Goal: Task Accomplishment & Management: Contribute content

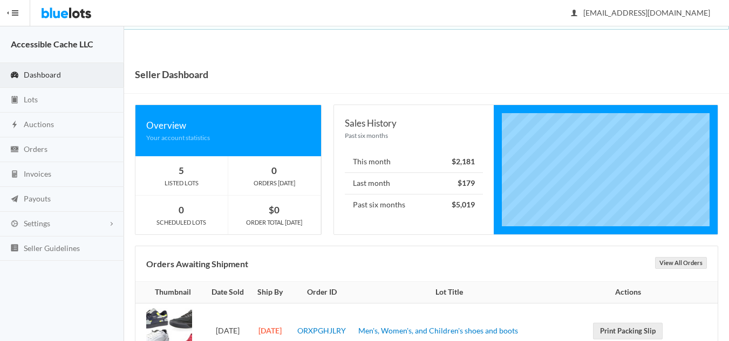
scroll to position [39, 0]
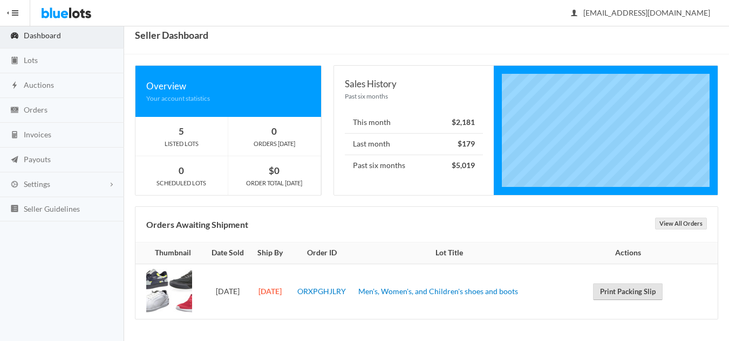
click at [632, 294] on link "Print Packing Slip" at bounding box center [628, 292] width 70 height 17
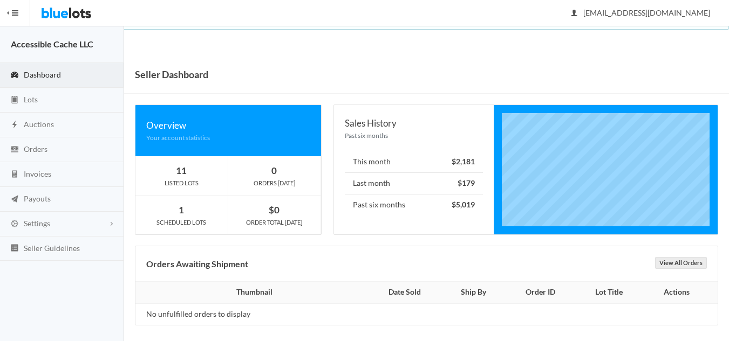
scroll to position [6, 0]
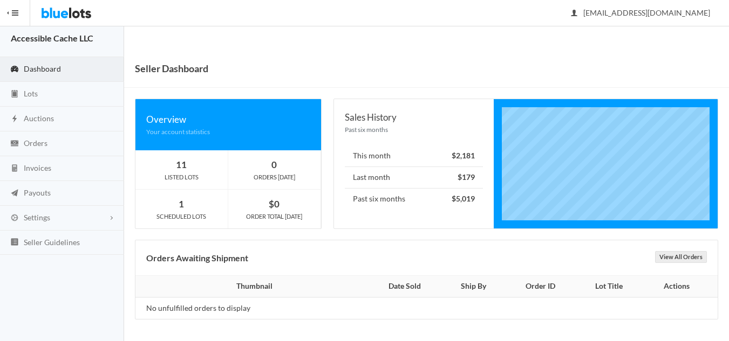
click at [378, 242] on div "Orders Awaiting Shipment View All Orders" at bounding box center [426, 259] width 582 height 36
click at [46, 67] on span "Dashboard" at bounding box center [42, 68] width 37 height 9
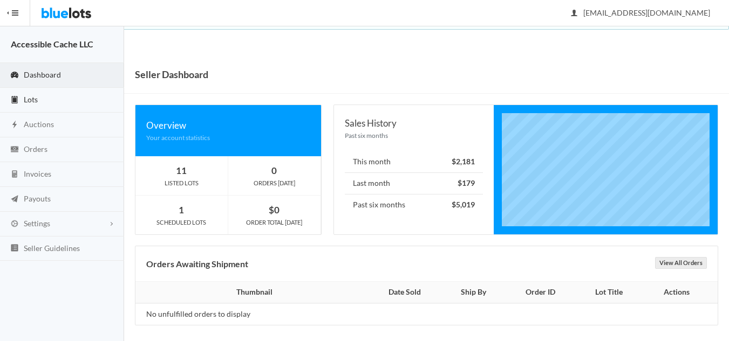
click at [37, 95] on span "Lots" at bounding box center [31, 99] width 14 height 9
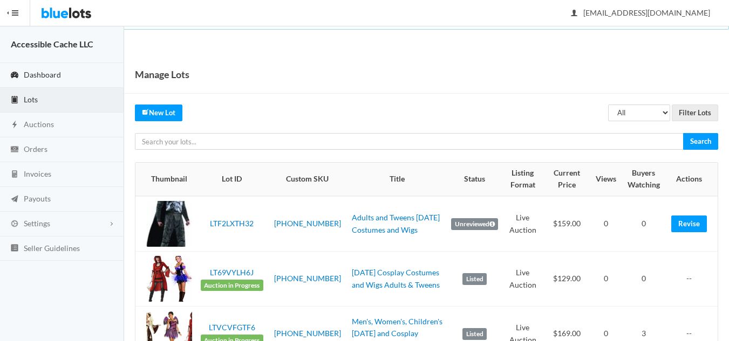
click at [50, 74] on span "Dashboard" at bounding box center [42, 74] width 37 height 9
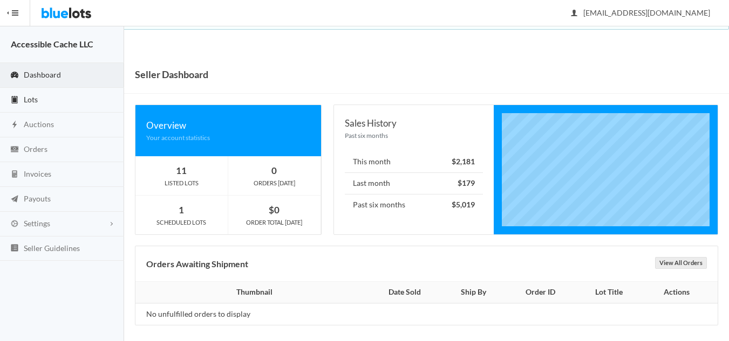
click at [28, 97] on span "Lots" at bounding box center [31, 99] width 14 height 9
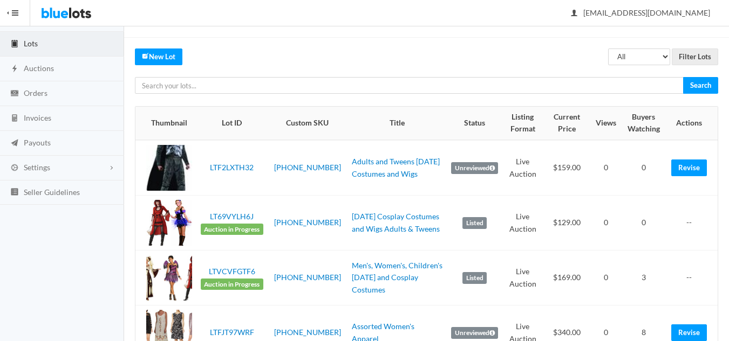
scroll to position [108, 0]
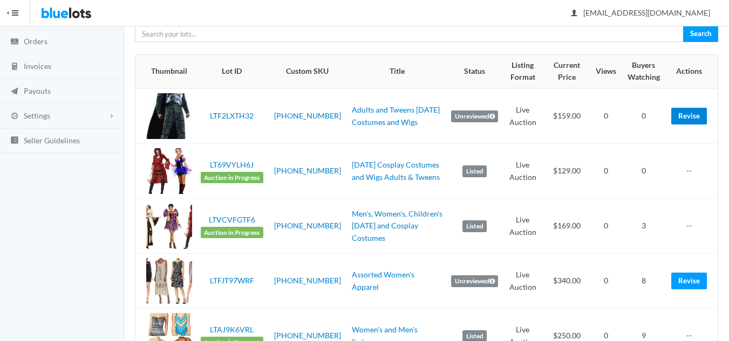
click at [690, 114] on link "Revise" at bounding box center [689, 116] width 36 height 17
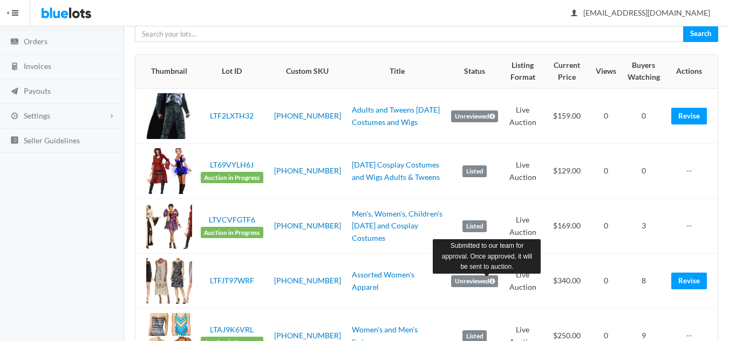
scroll to position [809, 0]
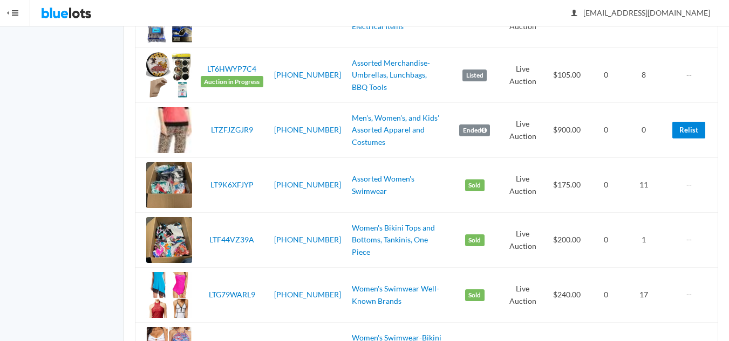
click at [691, 129] on link "Relist" at bounding box center [688, 130] width 33 height 17
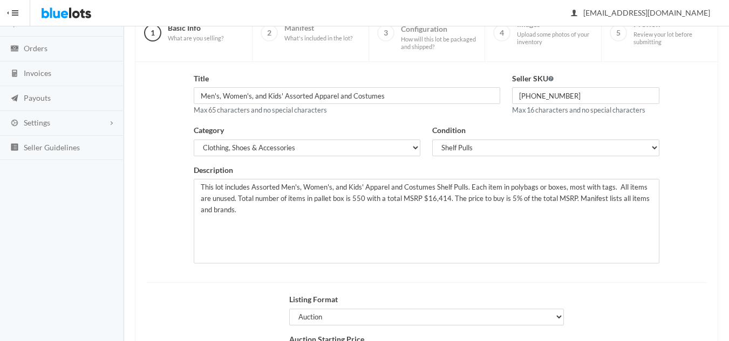
scroll to position [208, 0]
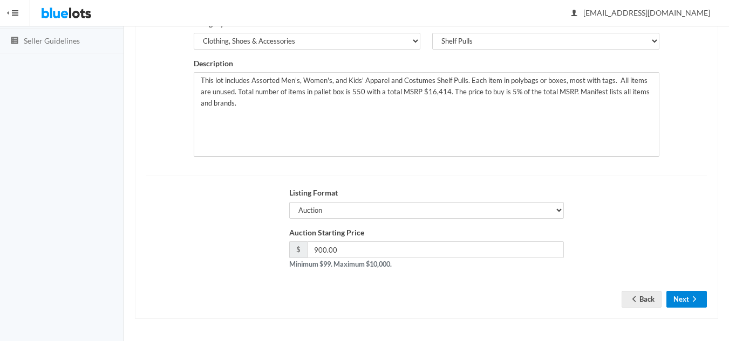
click at [683, 299] on button "Next" at bounding box center [686, 299] width 40 height 17
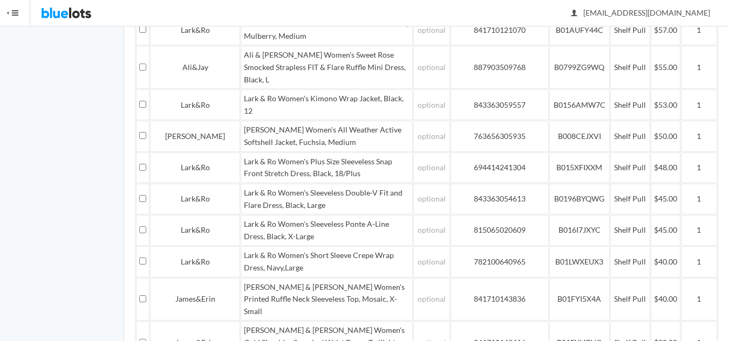
scroll to position [1893, 0]
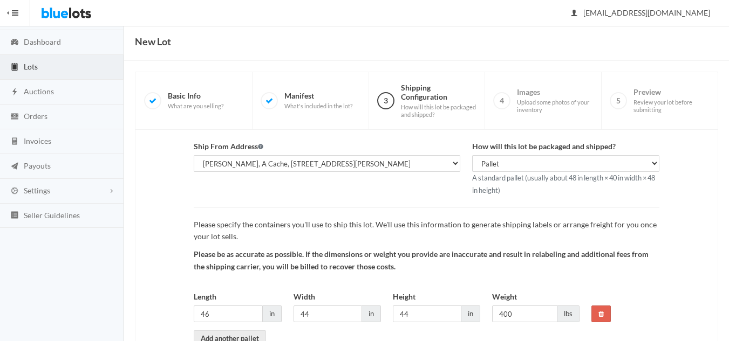
scroll to position [101, 0]
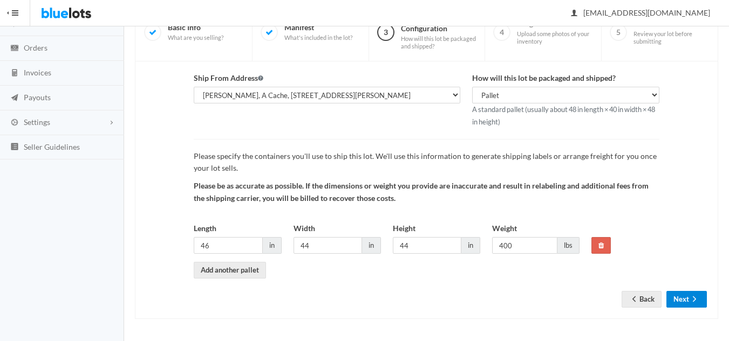
click at [681, 300] on button "Next" at bounding box center [686, 299] width 40 height 17
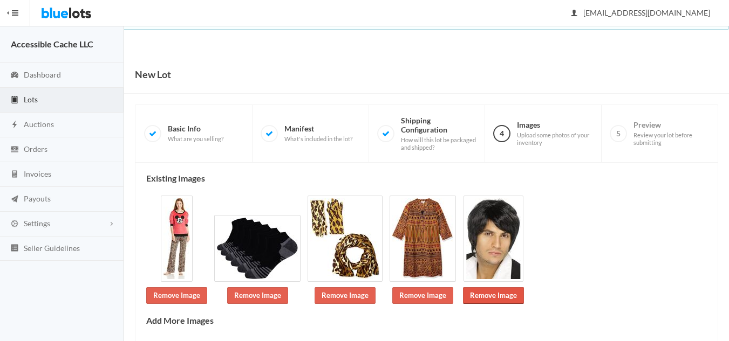
click at [494, 296] on link "Remove Image" at bounding box center [493, 295] width 61 height 17
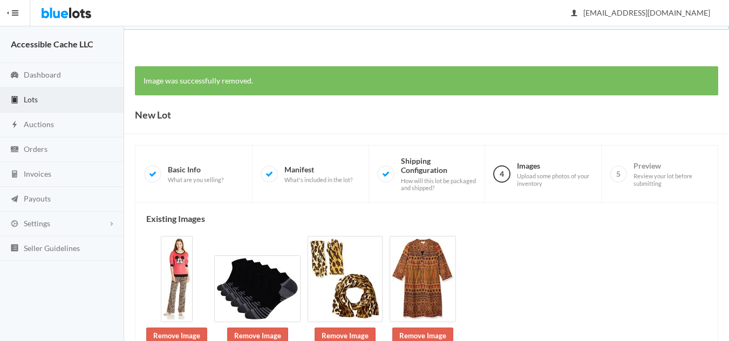
click at [427, 298] on img at bounding box center [422, 279] width 66 height 86
click at [431, 334] on link "Remove Image" at bounding box center [422, 336] width 61 height 17
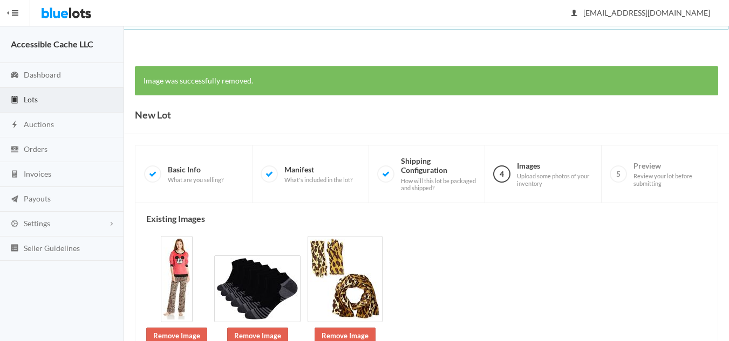
click at [350, 333] on link "Remove Image" at bounding box center [344, 336] width 61 height 17
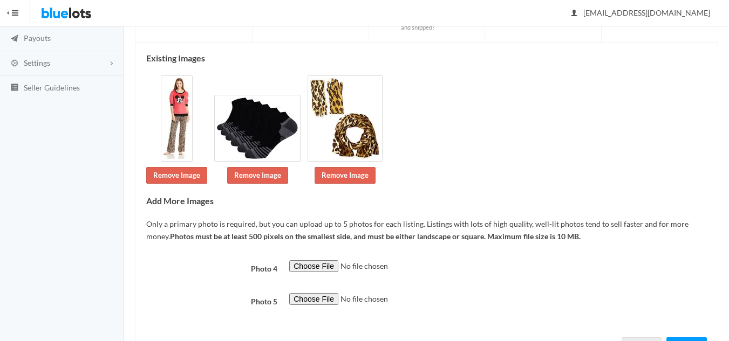
scroll to position [162, 0]
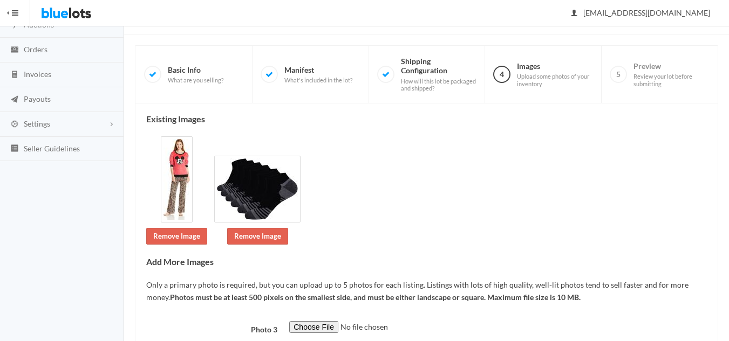
scroll to position [162, 0]
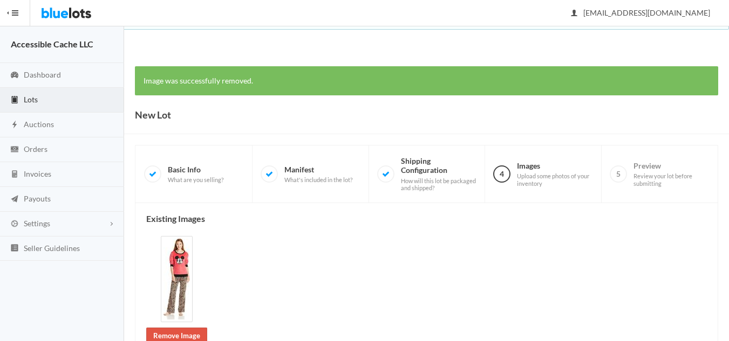
click at [170, 337] on link "Remove Image" at bounding box center [176, 336] width 61 height 17
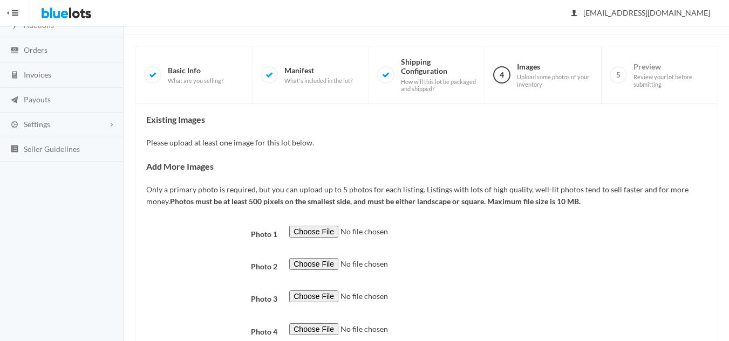
scroll to position [162, 0]
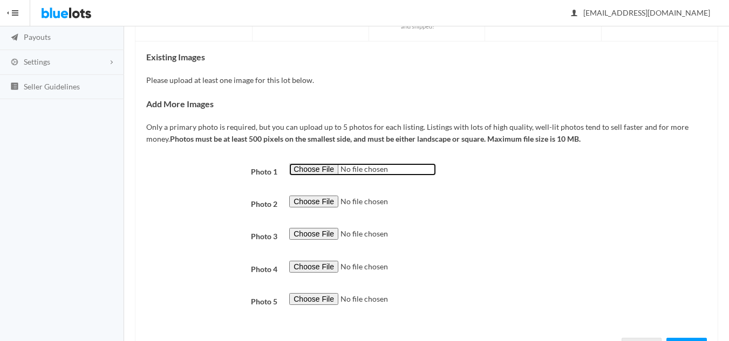
click at [320, 170] on input "file" at bounding box center [362, 169] width 147 height 12
type input "C:\fakepath\2025-08 Pajama set - Combo 4.jpg"
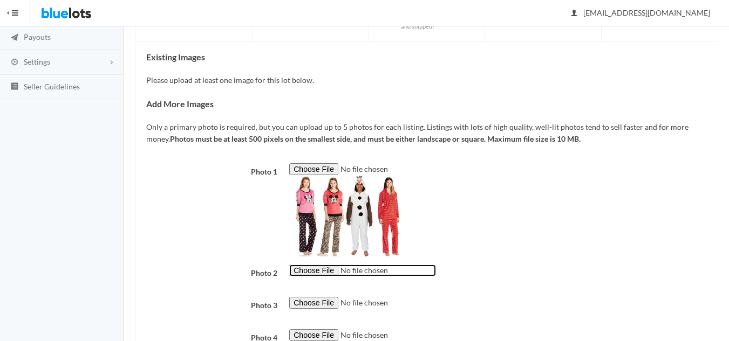
click at [307, 267] on input "file" at bounding box center [362, 271] width 147 height 12
type input "C:\fakepath\2025-08 Dresses - Combo 4.jpg"
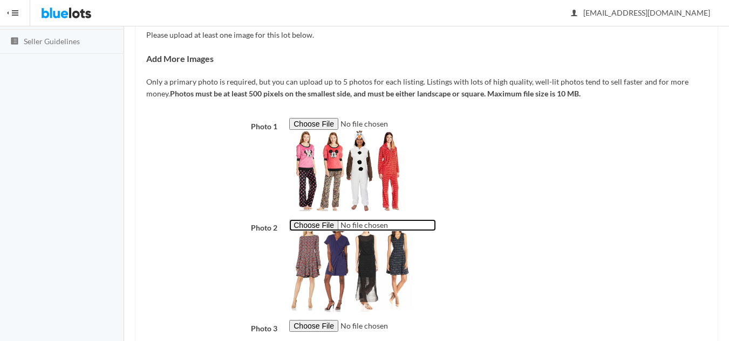
scroll to position [346, 0]
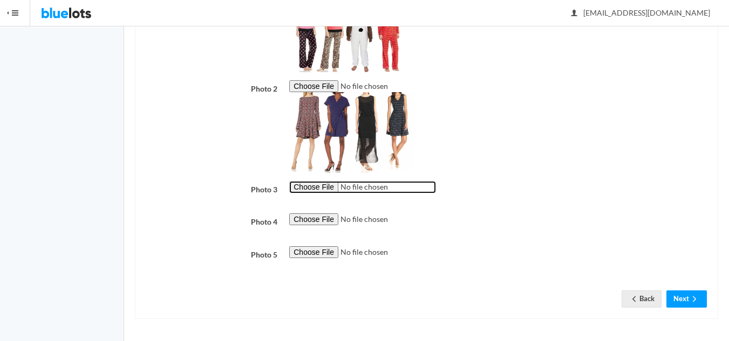
click at [320, 187] on input "file" at bounding box center [362, 187] width 147 height 12
type input "C:\fakepath\2025-08 Womens Tops - Combo 4.jpg"
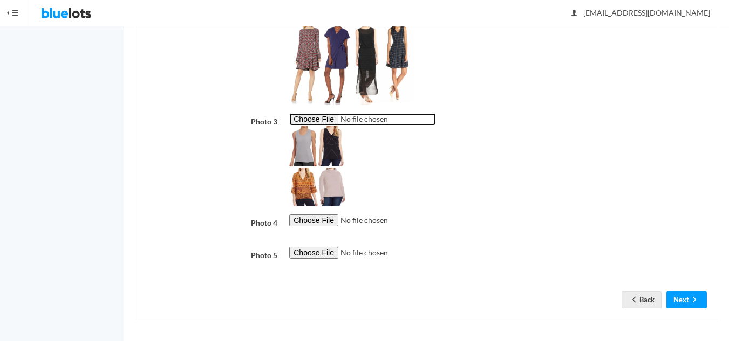
scroll to position [415, 0]
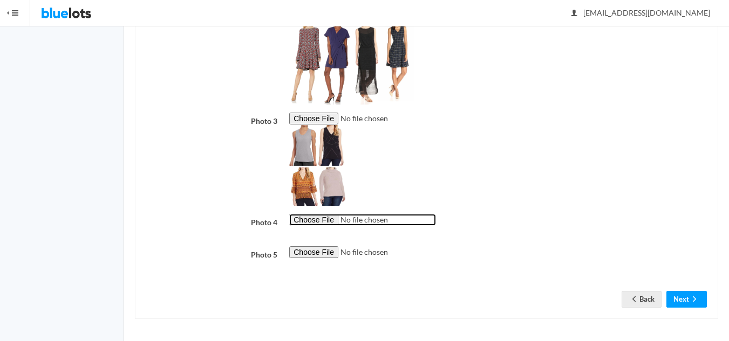
click at [309, 218] on input "file" at bounding box center [362, 220] width 147 height 12
type input "C:\fakepath\2025-08 Halloween - 4 Condo.jpg"
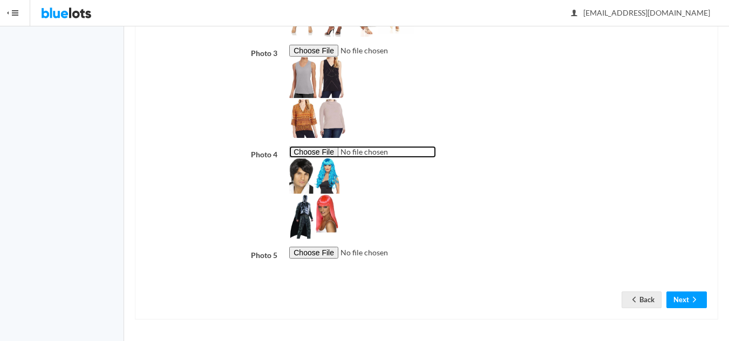
scroll to position [483, 0]
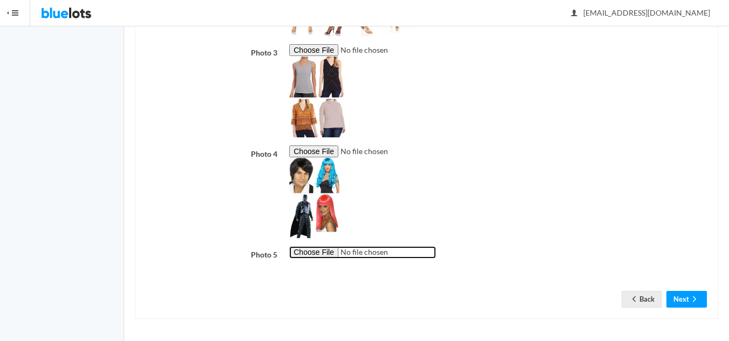
click at [313, 251] on input "file" at bounding box center [362, 252] width 147 height 12
click at [310, 254] on input "file" at bounding box center [362, 252] width 147 height 12
type input "C:\fakepath\IMG_5299.jpeg"
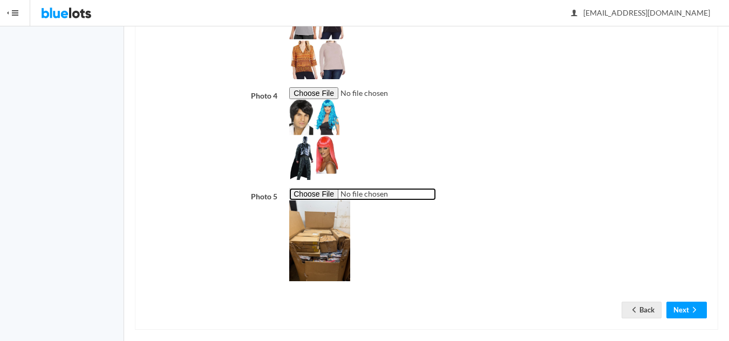
scroll to position [552, 0]
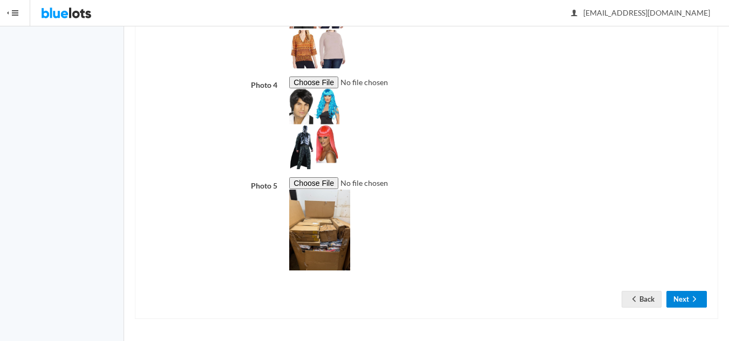
click at [683, 299] on button "Next" at bounding box center [686, 299] width 40 height 17
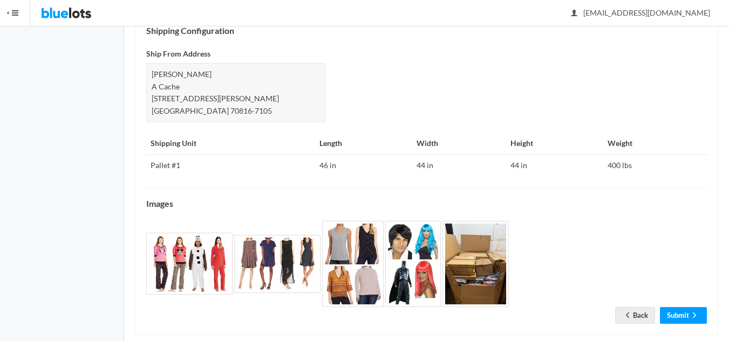
scroll to position [477, 0]
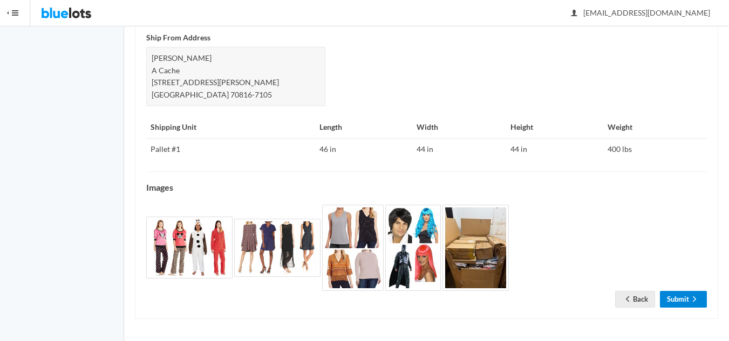
click at [678, 299] on link "Submit" at bounding box center [683, 299] width 47 height 17
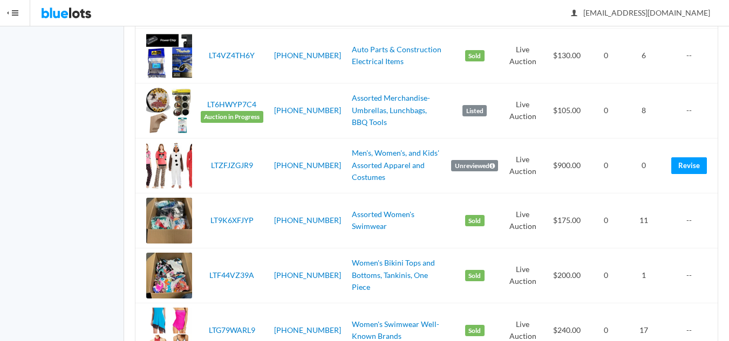
scroll to position [863, 0]
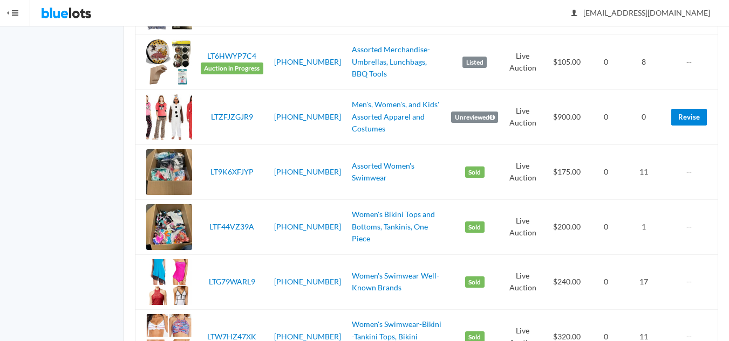
click at [691, 120] on link "Revise" at bounding box center [689, 117] width 36 height 17
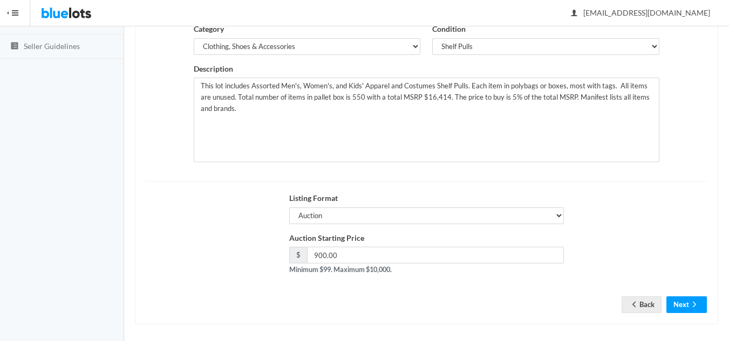
scroll to position [208, 0]
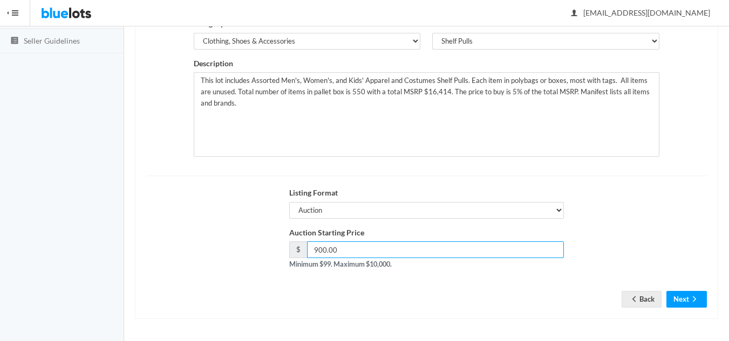
drag, startPoint x: 325, startPoint y: 249, endPoint x: 309, endPoint y: 248, distance: 16.3
click at [309, 248] on input "900.00" at bounding box center [435, 250] width 257 height 17
type input "750.00"
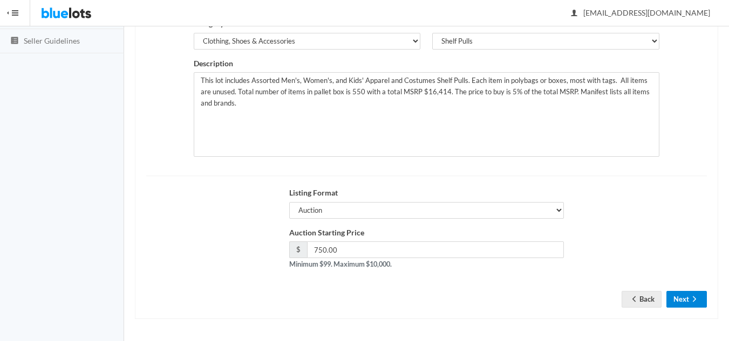
click at [681, 297] on button "Next" at bounding box center [686, 299] width 40 height 17
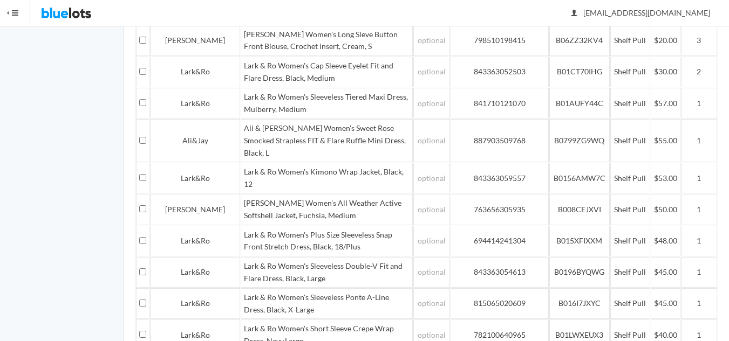
scroll to position [1893, 0]
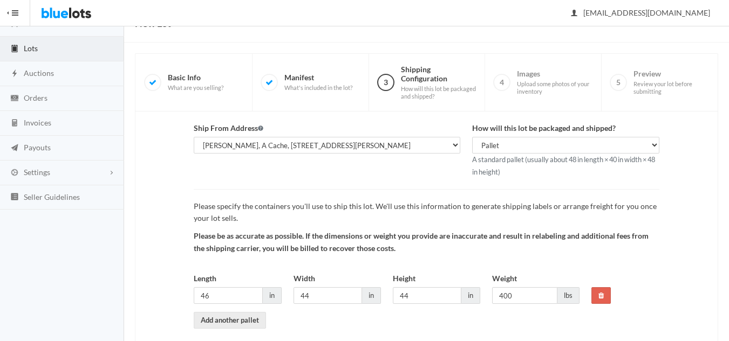
scroll to position [101, 0]
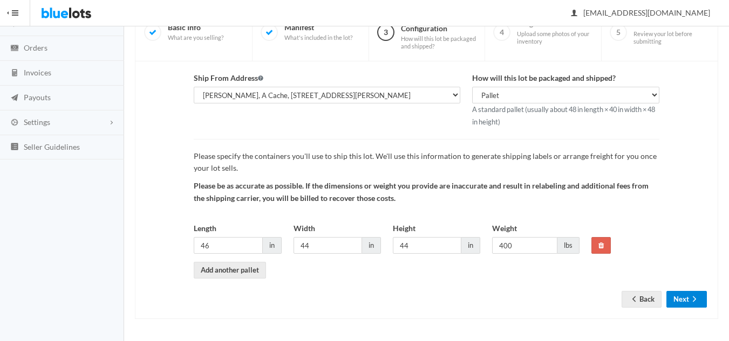
click at [695, 303] on icon "arrow forward" at bounding box center [694, 299] width 11 height 9
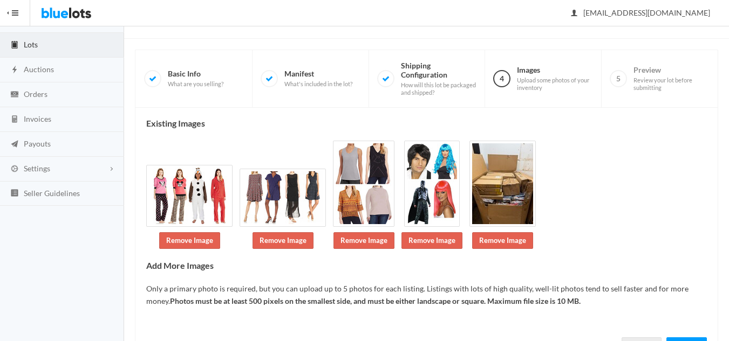
scroll to position [102, 0]
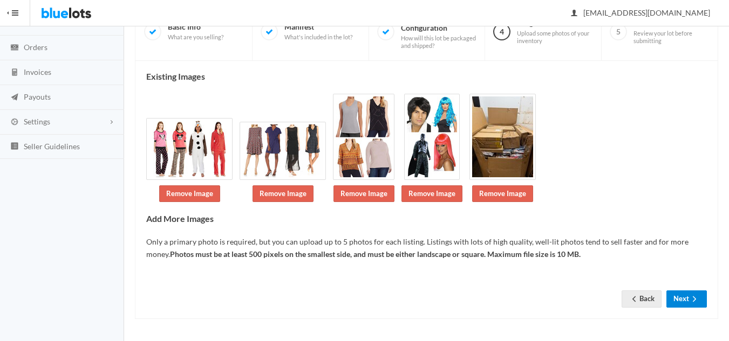
click at [686, 298] on button "Next" at bounding box center [686, 299] width 40 height 17
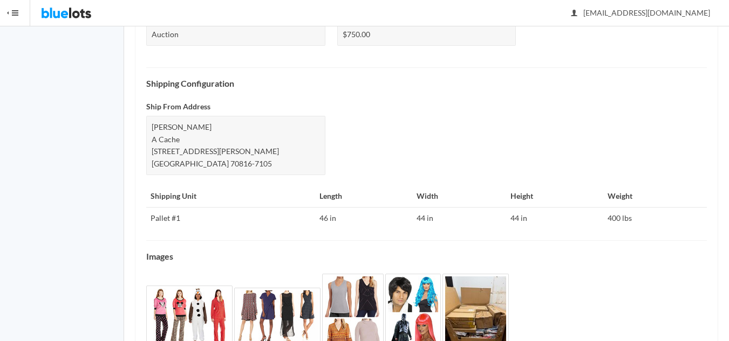
scroll to position [477, 0]
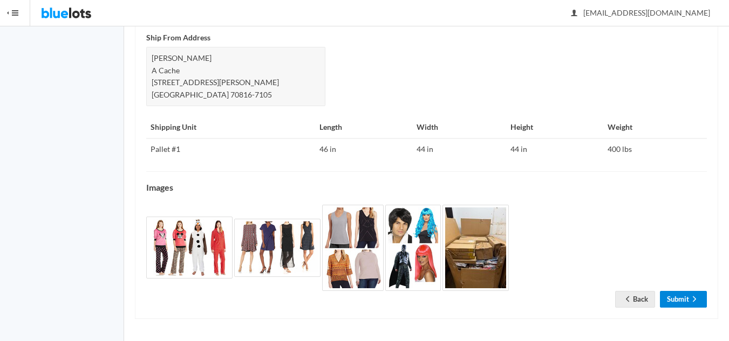
click at [676, 298] on link "Submit" at bounding box center [683, 299] width 47 height 17
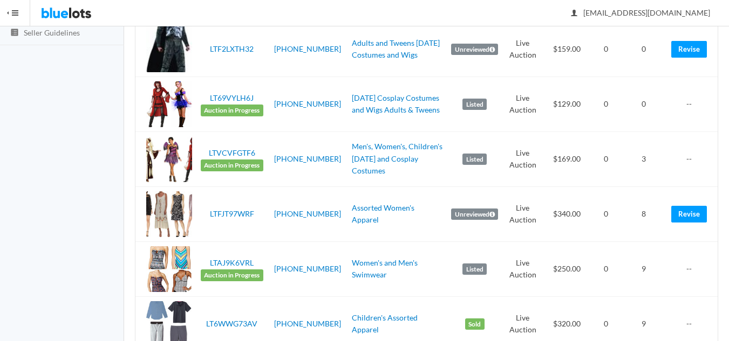
scroll to position [162, 0]
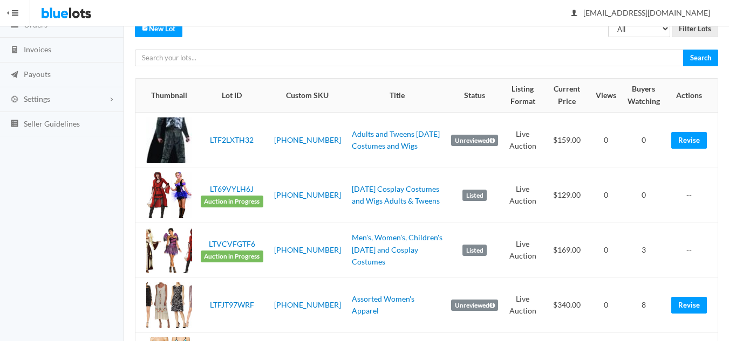
scroll to position [108, 0]
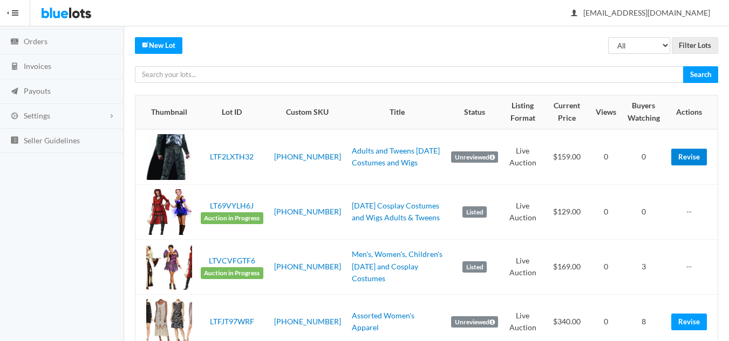
click at [689, 159] on link "Revise" at bounding box center [689, 157] width 36 height 17
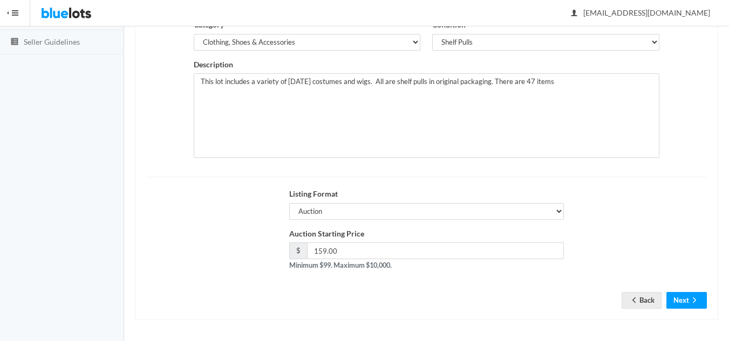
scroll to position [208, 0]
click at [686, 299] on button "Next" at bounding box center [686, 299] width 40 height 17
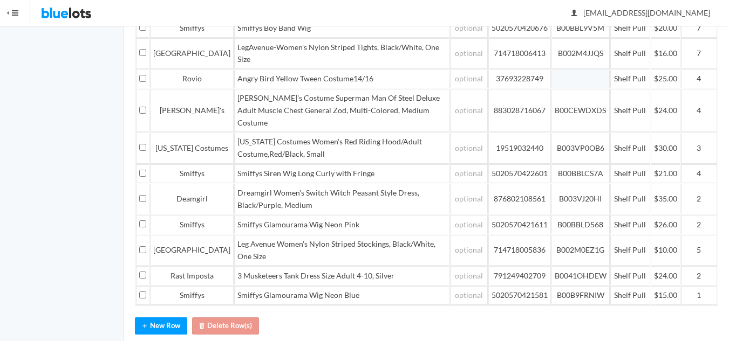
scroll to position [270, 0]
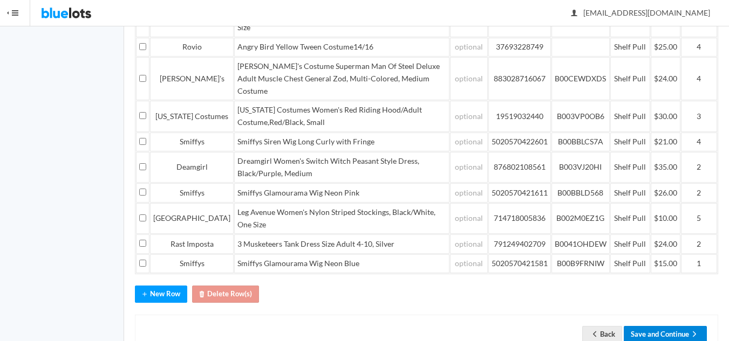
click at [653, 326] on button "Save and Continue" at bounding box center [664, 334] width 83 height 17
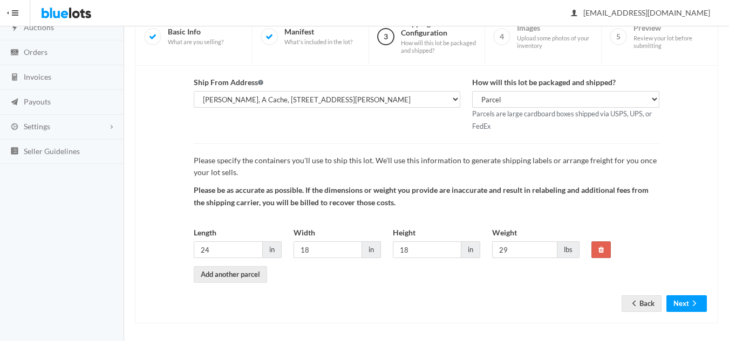
scroll to position [101, 0]
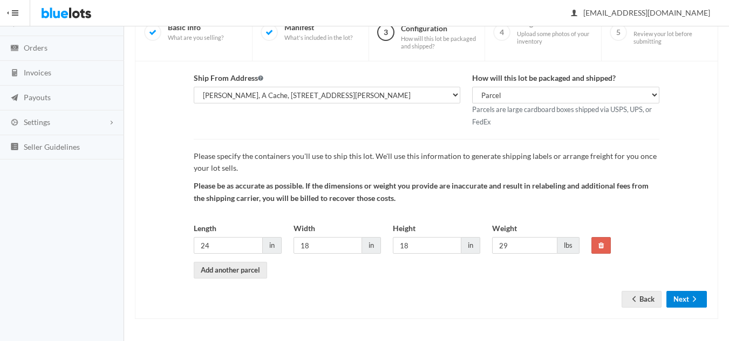
click at [680, 298] on button "Next" at bounding box center [686, 299] width 40 height 17
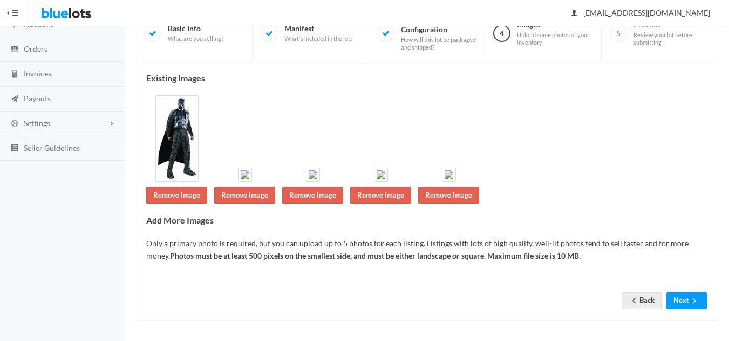
scroll to position [102, 0]
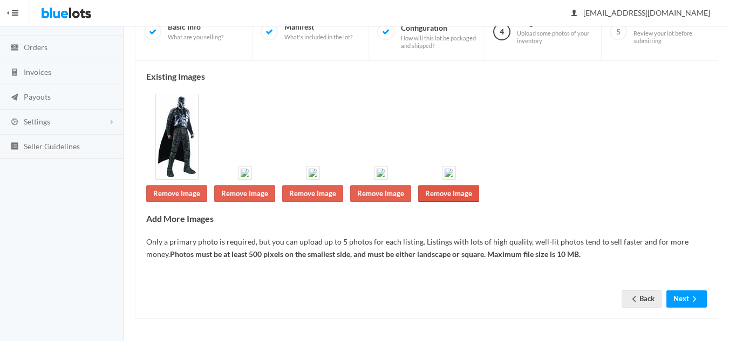
click at [468, 194] on link "Remove Image" at bounding box center [448, 194] width 61 height 17
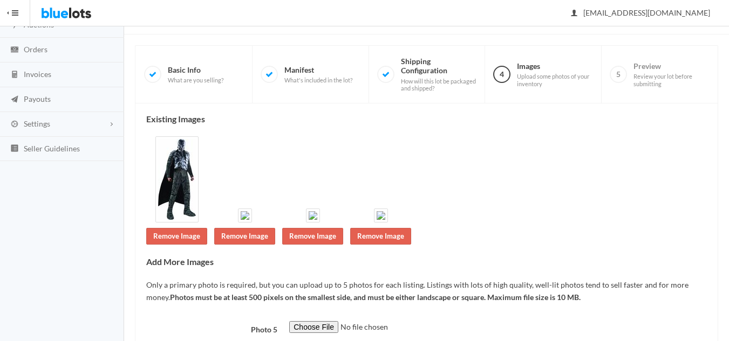
scroll to position [108, 0]
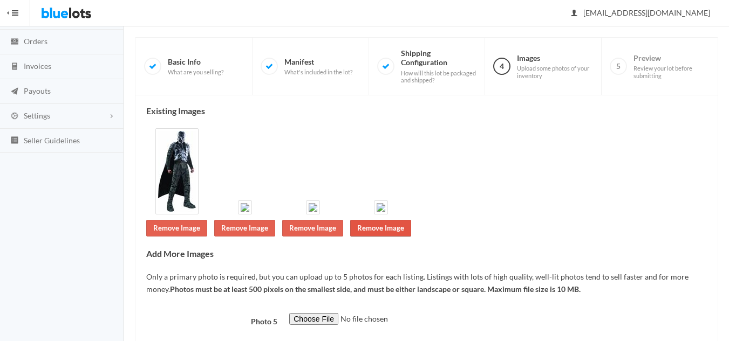
click at [375, 228] on link "Remove Image" at bounding box center [380, 228] width 61 height 17
click at [317, 228] on link "Remove Image" at bounding box center [312, 228] width 61 height 17
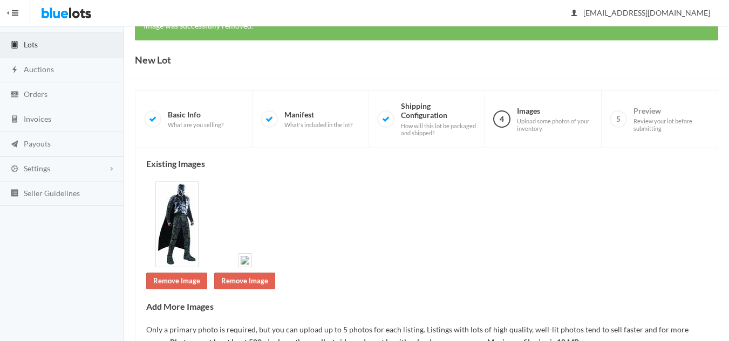
scroll to position [162, 0]
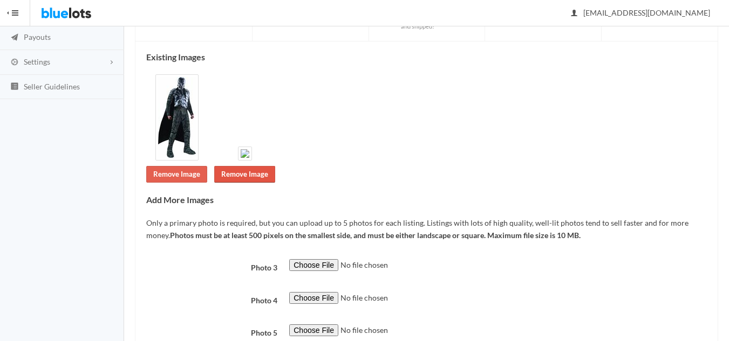
click at [242, 173] on link "Remove Image" at bounding box center [244, 174] width 61 height 17
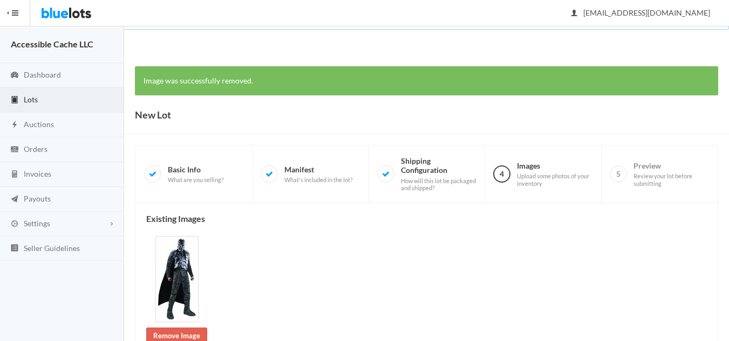
scroll to position [162, 0]
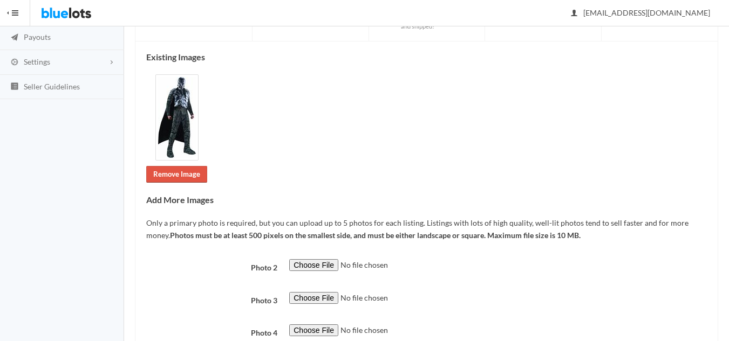
click at [164, 173] on link "Remove Image" at bounding box center [176, 174] width 61 height 17
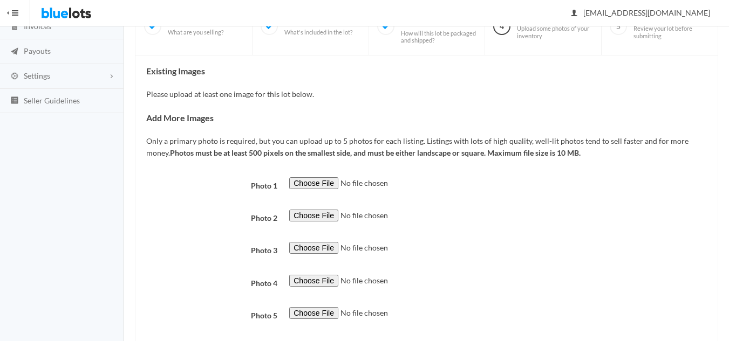
scroll to position [162, 0]
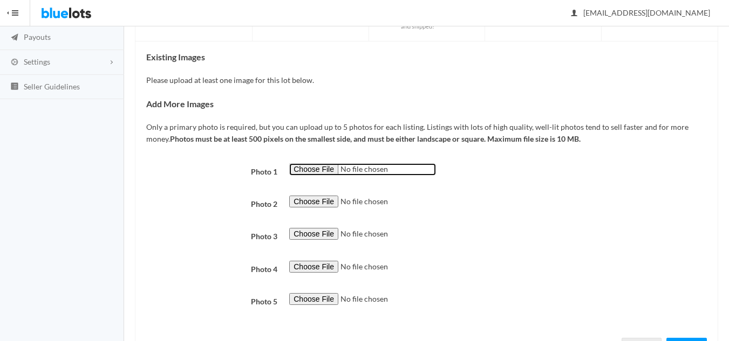
click at [314, 167] on input "file" at bounding box center [362, 169] width 147 height 12
type input "C:\fakepath\Womens Costumes - combo 3.jpg"
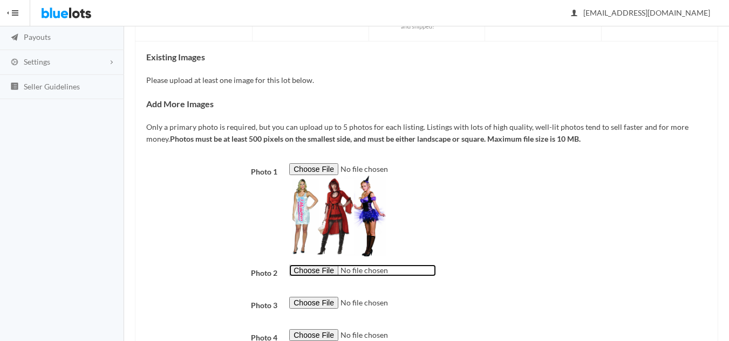
click at [303, 273] on input "file" at bounding box center [362, 271] width 147 height 12
type input "C:\fakepath\Angry Bird Costumes - Combo 2.jpg"
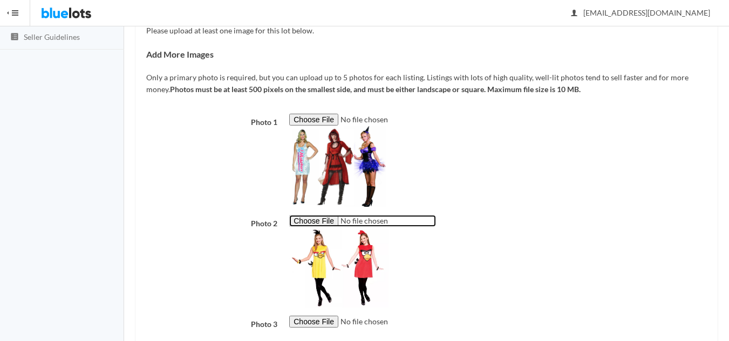
scroll to position [346, 0]
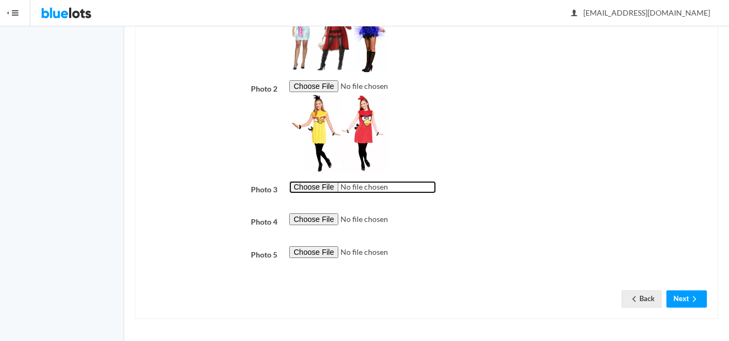
click at [304, 187] on input "file" at bounding box center [362, 187] width 147 height 12
type input "C:\fakepath\Smiffy's Womens Wigs - combo 4.jpg"
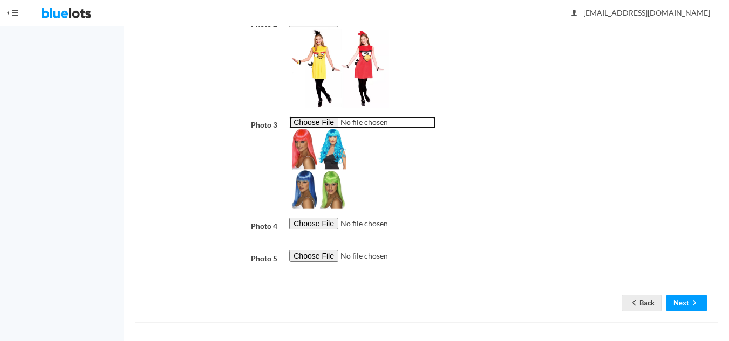
scroll to position [415, 0]
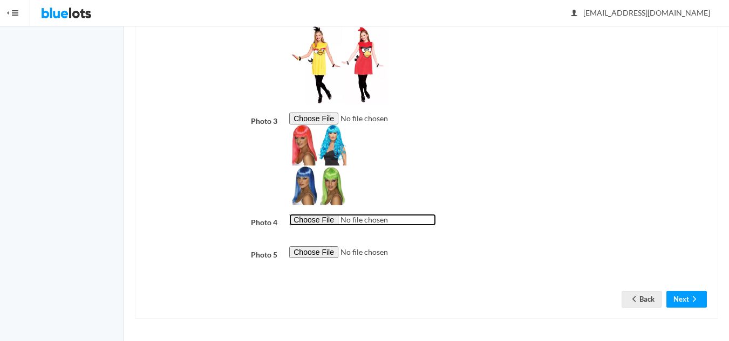
click at [322, 217] on input "file" at bounding box center [362, 220] width 147 height 12
type input "C:\fakepath\Superman Man of SWteel General Zod & Boy Band Wig - combo 2.jpg"
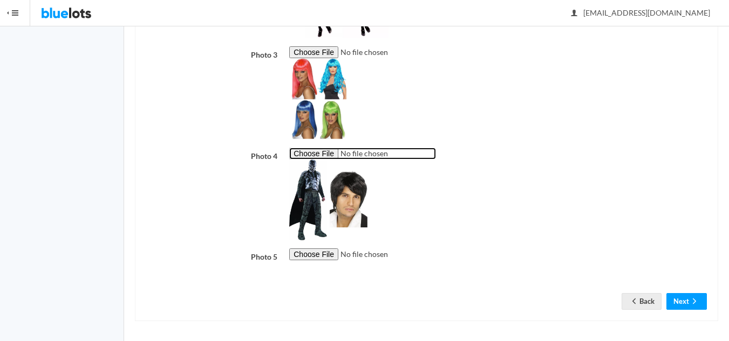
scroll to position [483, 0]
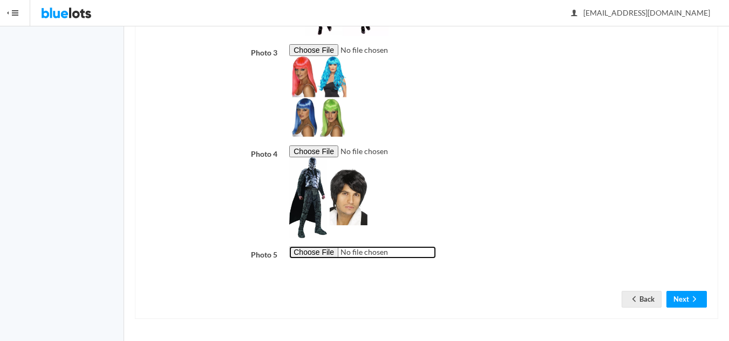
click at [317, 252] on input "file" at bounding box center [362, 252] width 147 height 12
type input "C:\fakepath\IMG_4149.jpeg"
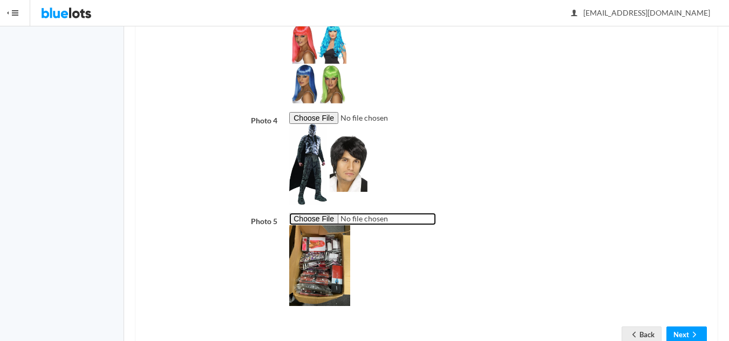
scroll to position [552, 0]
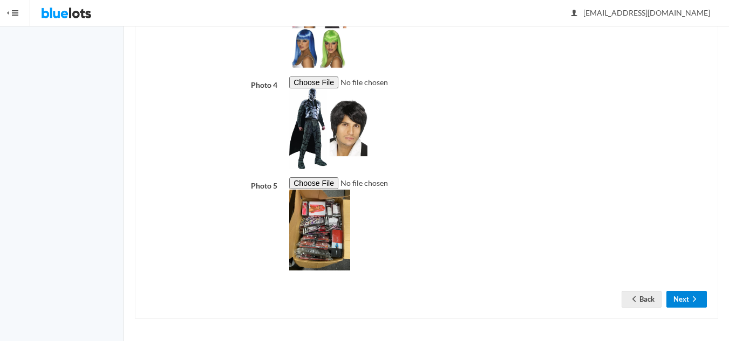
click at [683, 301] on button "Next" at bounding box center [686, 299] width 40 height 17
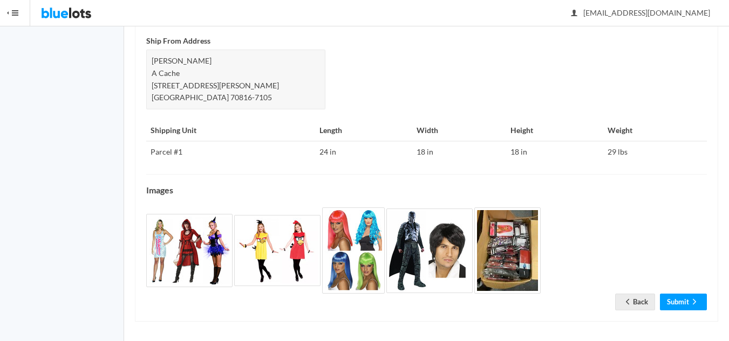
scroll to position [464, 0]
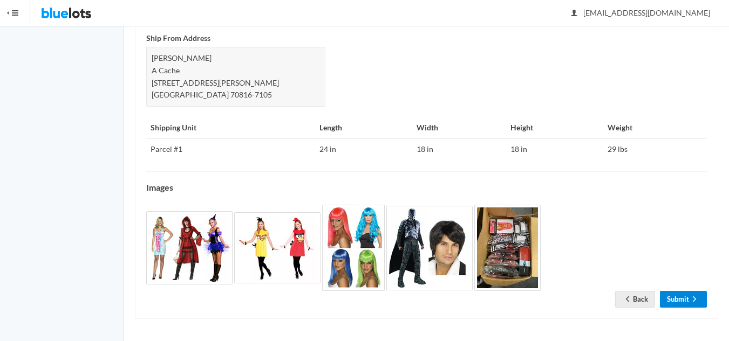
click at [680, 300] on link "Submit" at bounding box center [683, 299] width 47 height 17
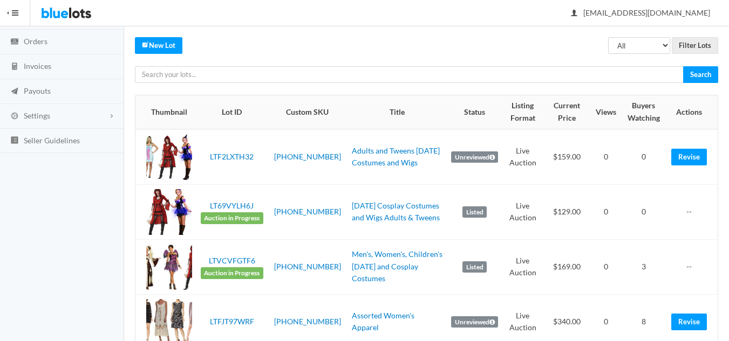
scroll to position [54, 0]
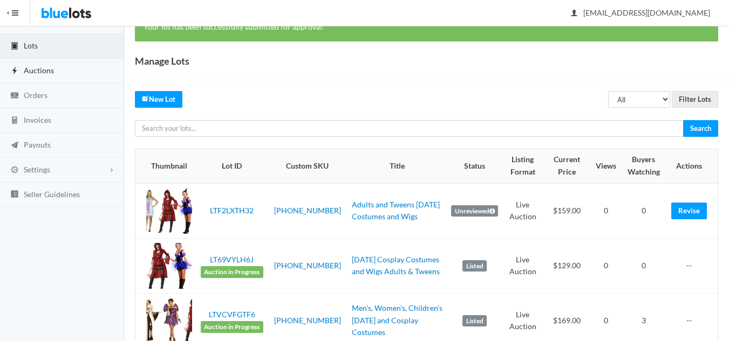
click at [43, 68] on span "Auctions" at bounding box center [39, 70] width 30 height 9
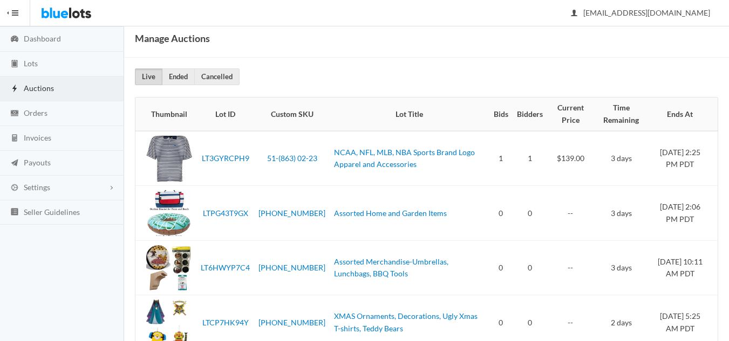
scroll to position [17, 0]
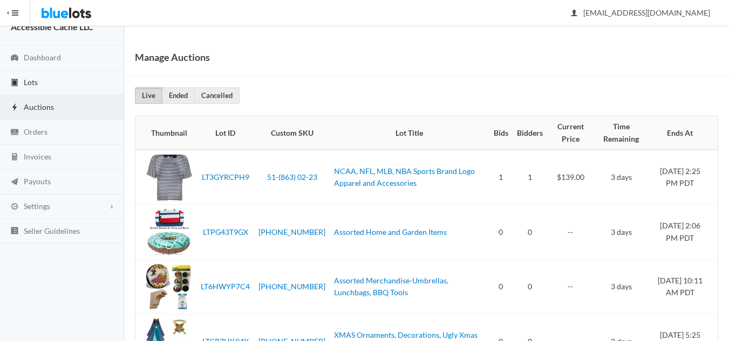
click at [35, 80] on span "Lots" at bounding box center [31, 82] width 14 height 9
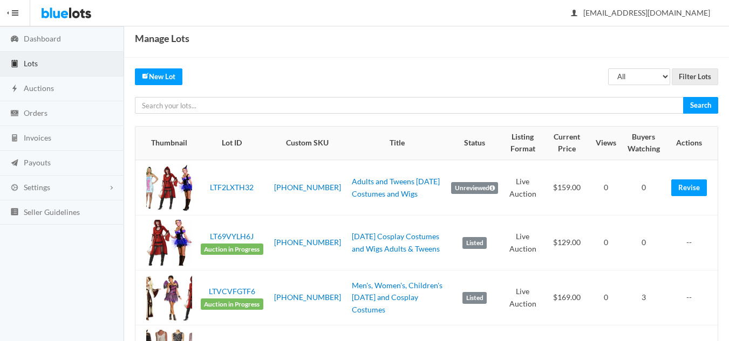
scroll to position [54, 0]
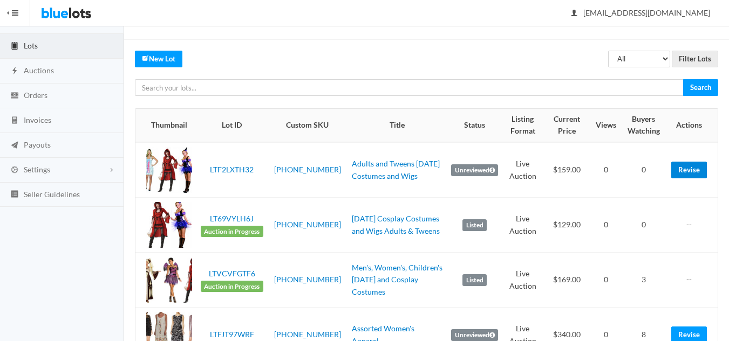
click at [689, 169] on link "Revise" at bounding box center [689, 170] width 36 height 17
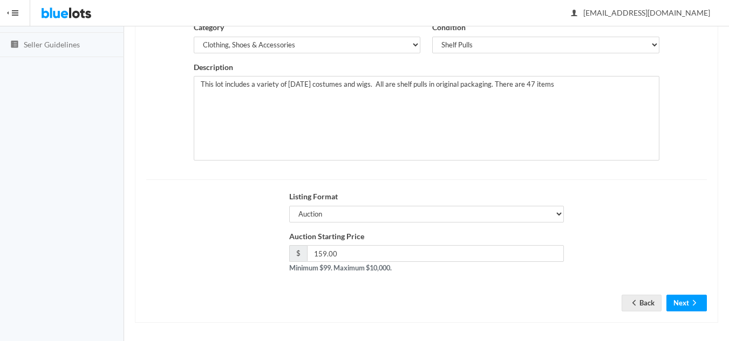
scroll to position [208, 0]
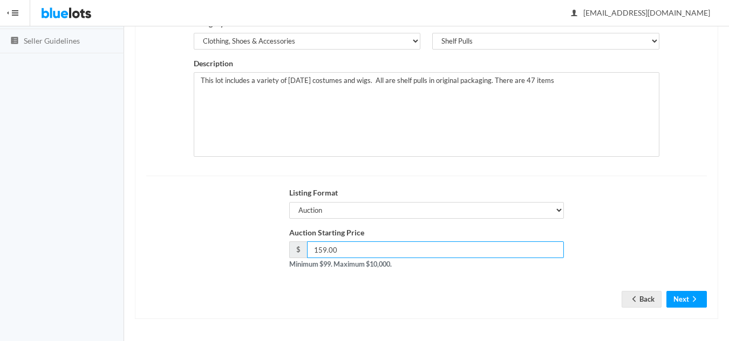
click at [320, 252] on input "159.00" at bounding box center [435, 250] width 257 height 17
type input "139.00"
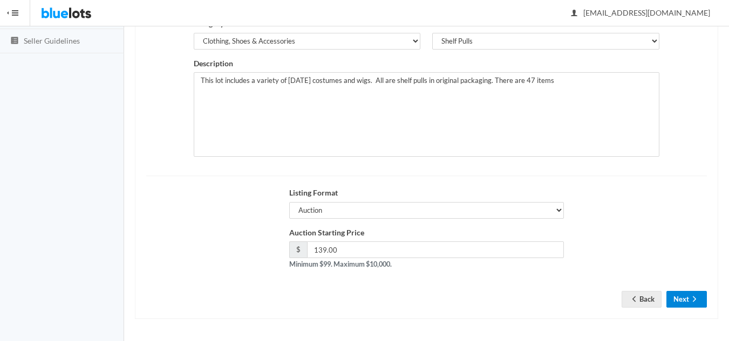
click at [671, 296] on button "Next" at bounding box center [686, 299] width 40 height 17
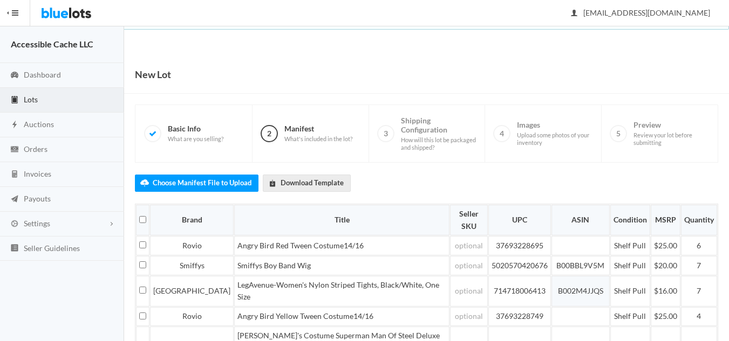
scroll to position [270, 0]
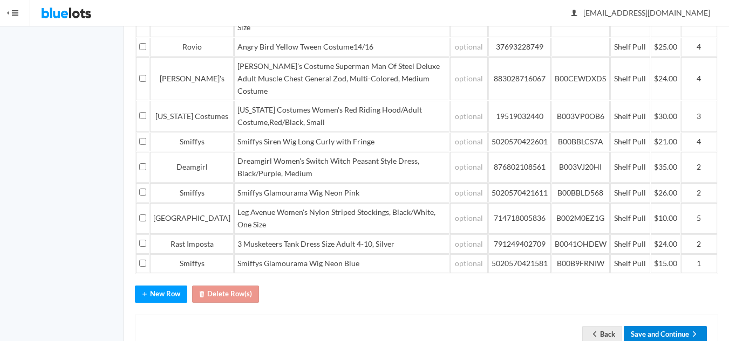
click at [675, 326] on button "Save and Continue" at bounding box center [664, 334] width 83 height 17
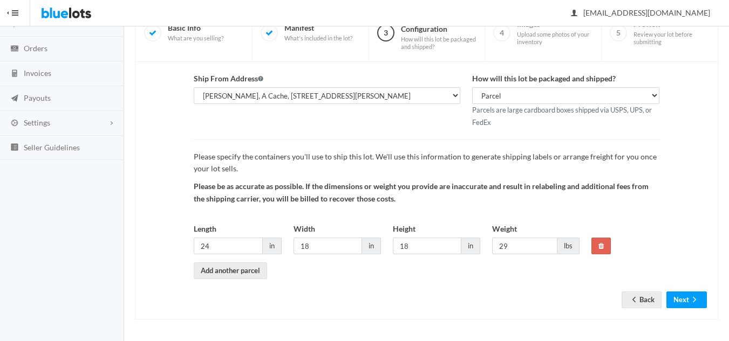
scroll to position [101, 0]
click at [680, 299] on button "Next" at bounding box center [686, 299] width 40 height 17
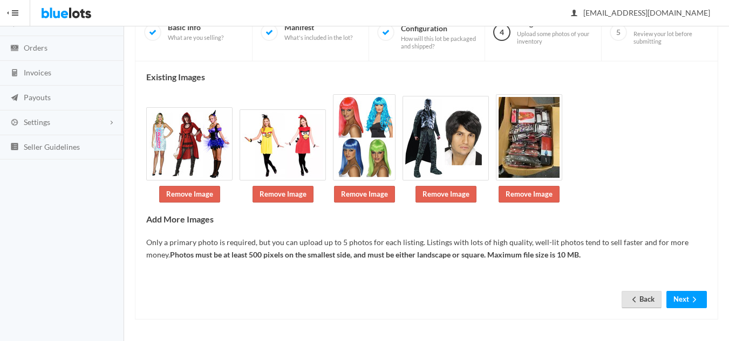
scroll to position [102, 0]
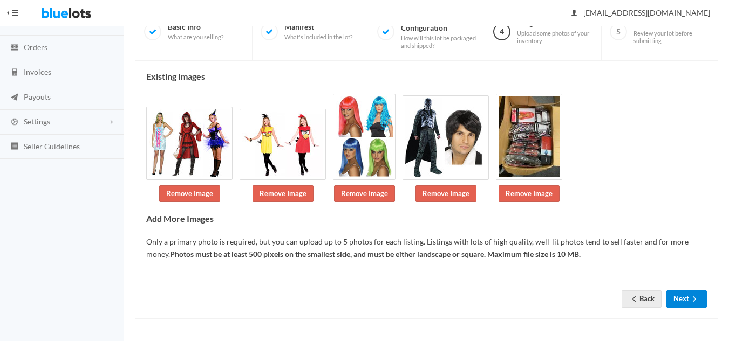
click at [685, 301] on button "Next" at bounding box center [686, 299] width 40 height 17
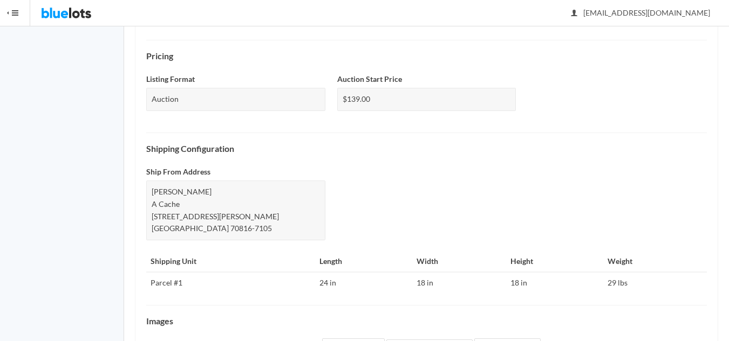
scroll to position [464, 0]
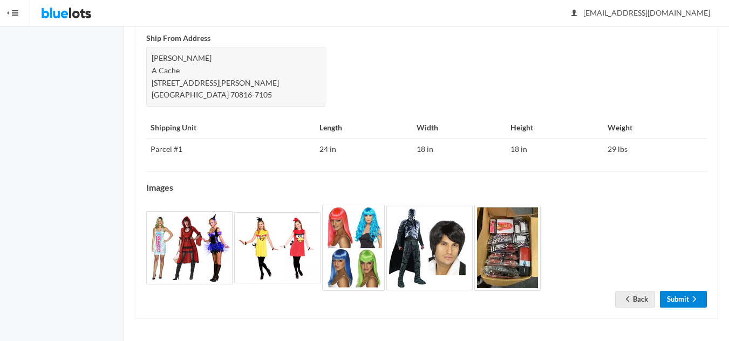
click at [685, 299] on link "Submit" at bounding box center [683, 299] width 47 height 17
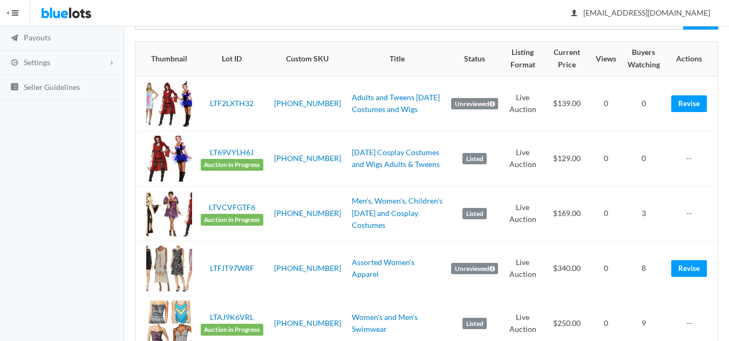
scroll to position [162, 0]
click at [356, 153] on link "[DATE] Cosplay Costumes and Wigs Adults & Tweens" at bounding box center [396, 158] width 88 height 22
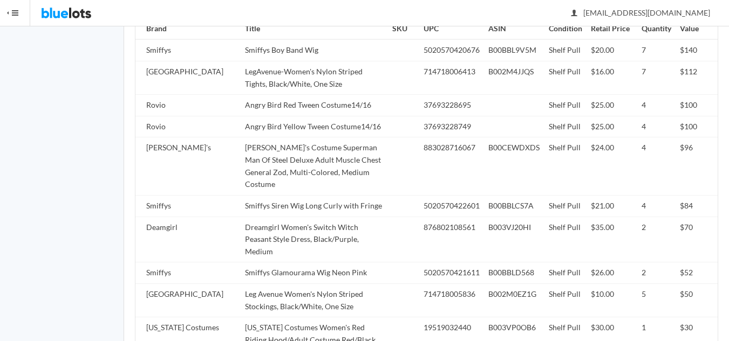
scroll to position [1091, 0]
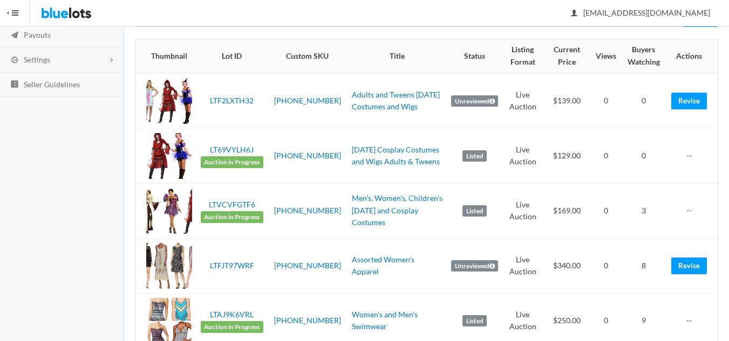
scroll to position [162, 0]
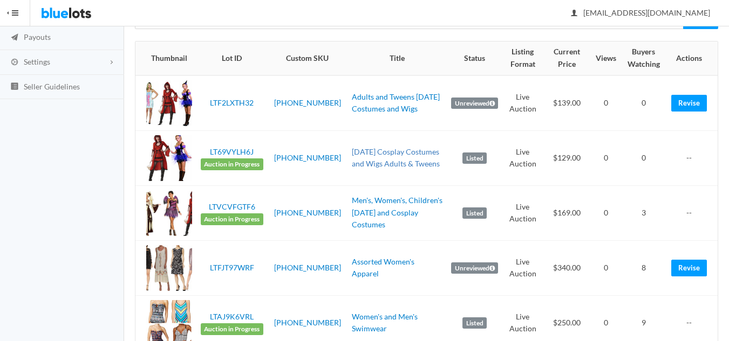
click at [362, 153] on link "[DATE] Cosplay Costumes and Wigs Adults & Tweens" at bounding box center [396, 158] width 88 height 22
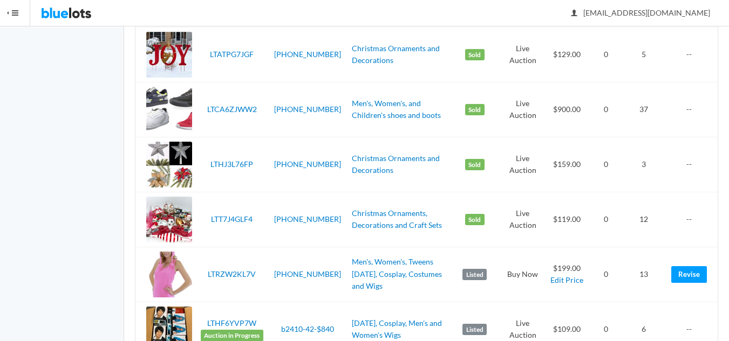
scroll to position [1726, 0]
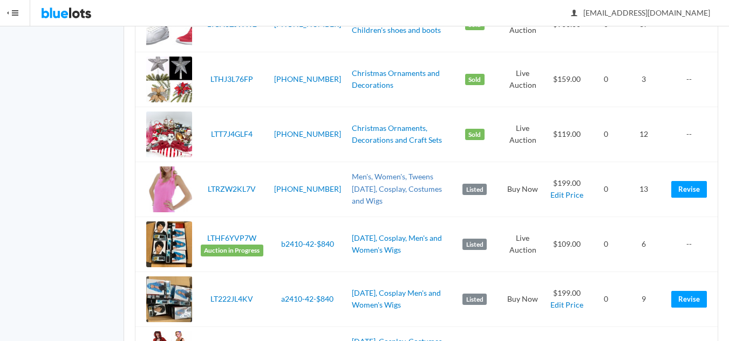
click at [362, 191] on link "Men's, Women's, Tweens [DATE], Cosplay, Costumes and Wigs" at bounding box center [397, 188] width 90 height 33
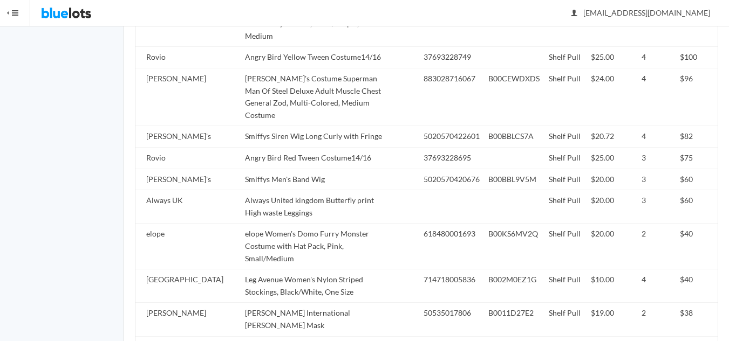
scroll to position [1125, 0]
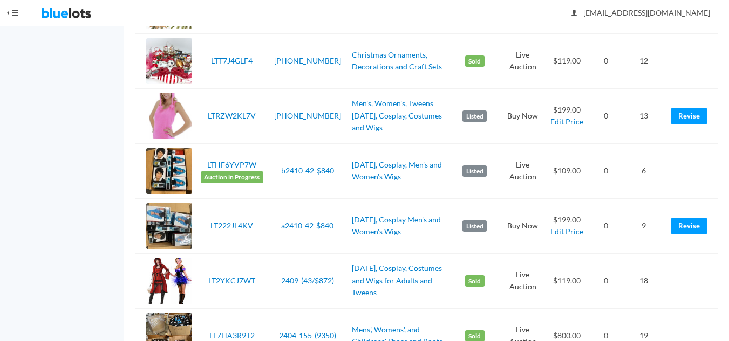
scroll to position [1780, 0]
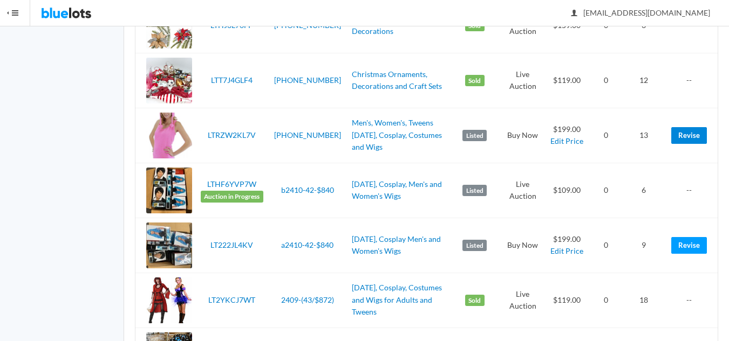
click at [685, 137] on link "Revise" at bounding box center [689, 135] width 36 height 17
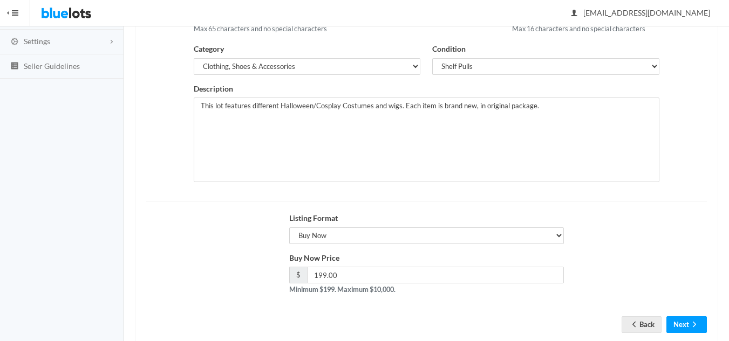
scroll to position [208, 0]
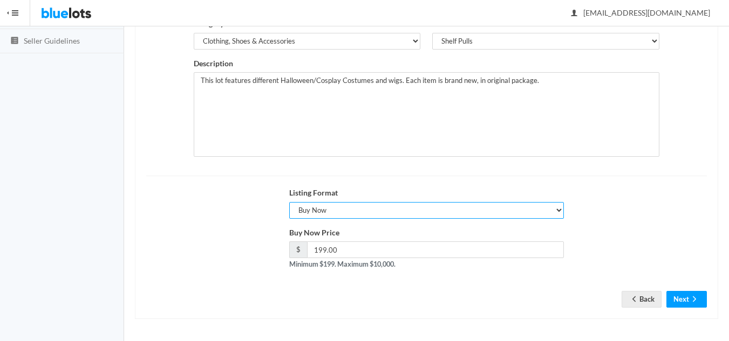
click at [400, 214] on select "Choose a listing format Auction Buy Now" at bounding box center [426, 210] width 275 height 17
select select "true"
click at [289, 202] on select "Choose a listing format Auction Buy Now" at bounding box center [426, 210] width 275 height 17
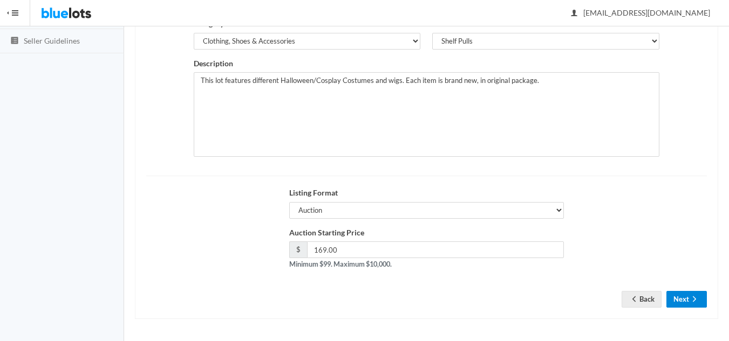
click at [686, 303] on button "Next" at bounding box center [686, 299] width 40 height 17
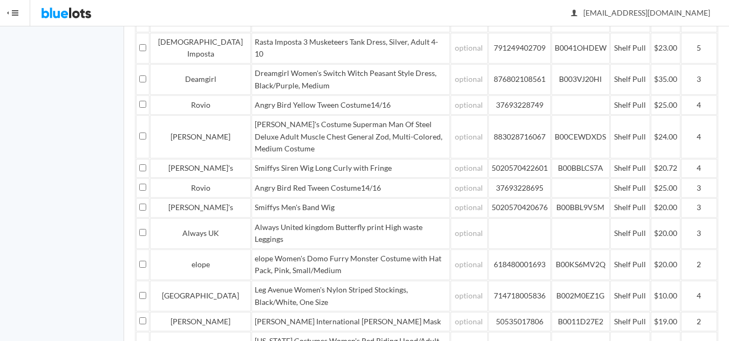
scroll to position [320, 0]
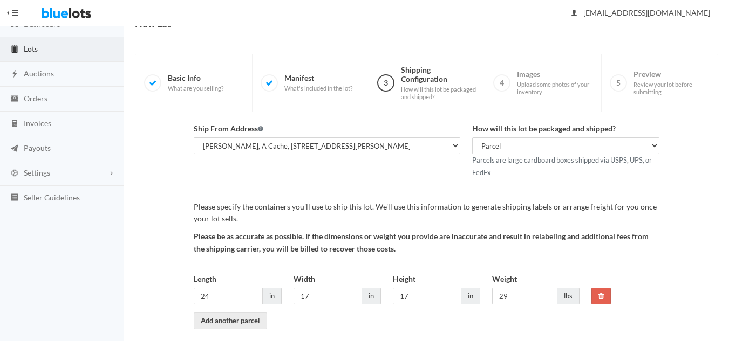
scroll to position [101, 0]
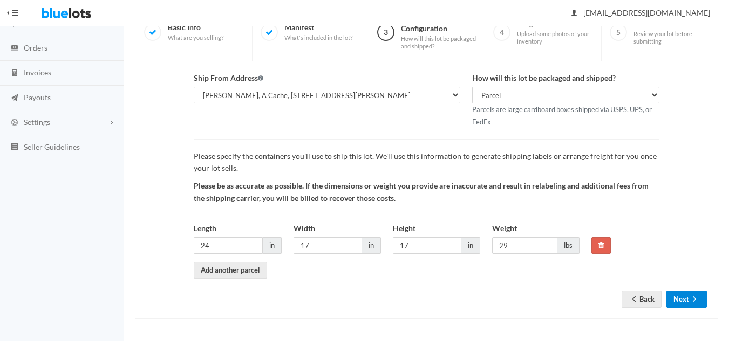
click at [671, 300] on button "Next" at bounding box center [686, 299] width 40 height 17
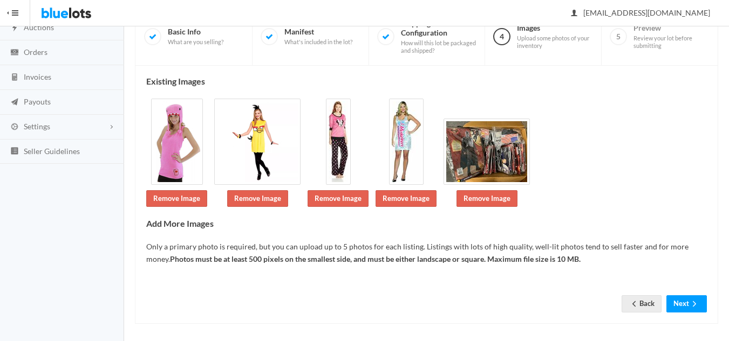
scroll to position [102, 0]
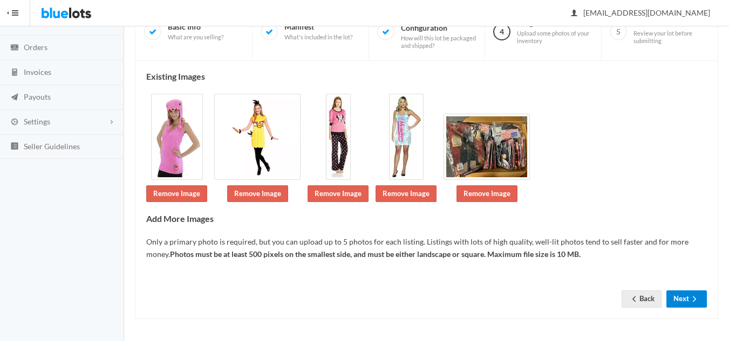
click at [685, 303] on button "Next" at bounding box center [686, 299] width 40 height 17
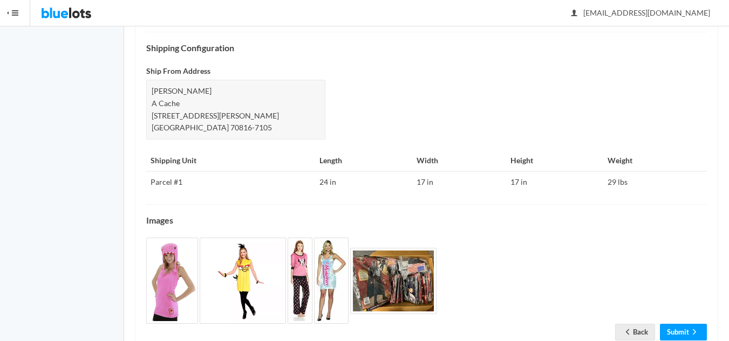
scroll to position [464, 0]
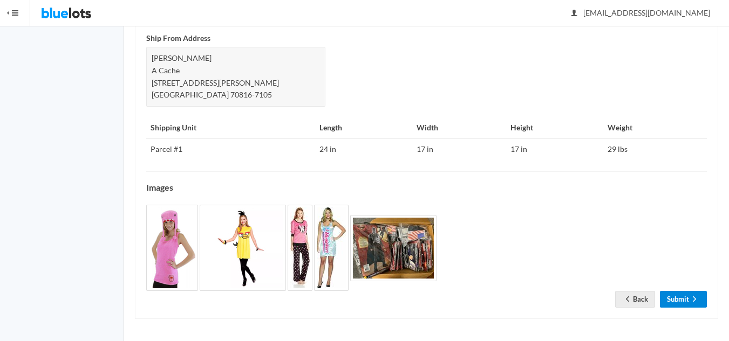
click at [669, 297] on link "Submit" at bounding box center [683, 299] width 47 height 17
